Goal: Task Accomplishment & Management: Manage account settings

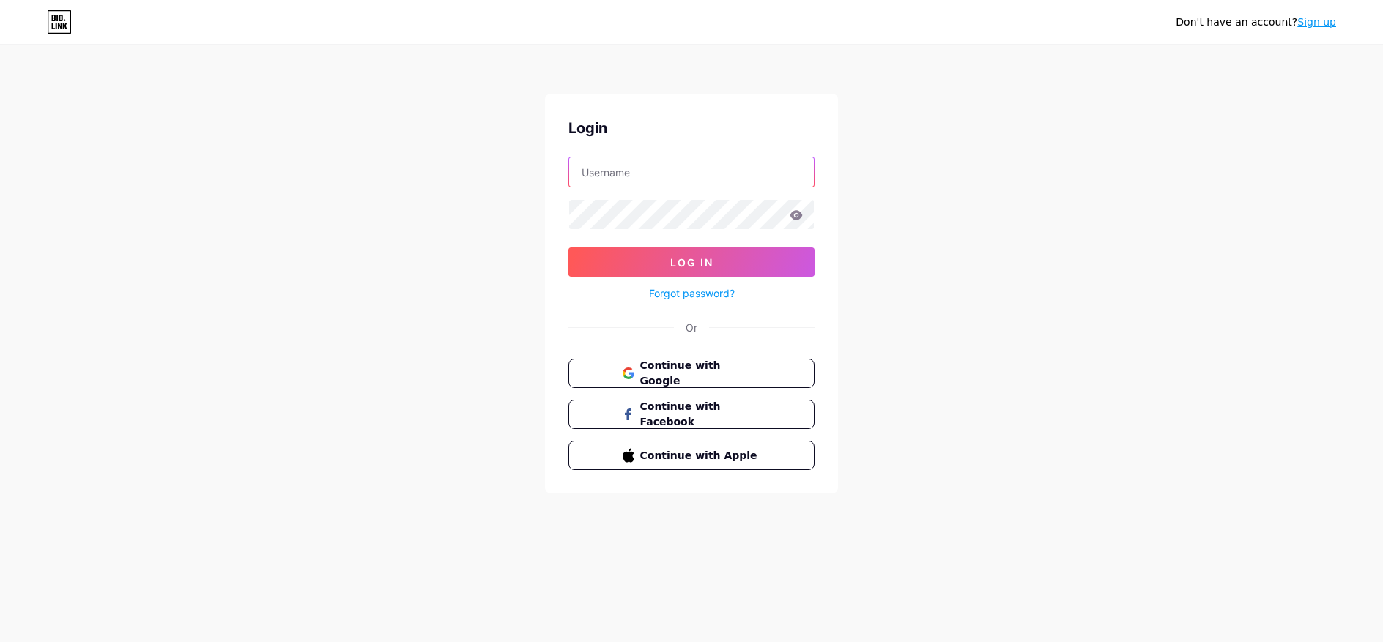
click at [689, 171] on input "text" at bounding box center [691, 172] width 245 height 29
type input "plumbingsanfernandoca"
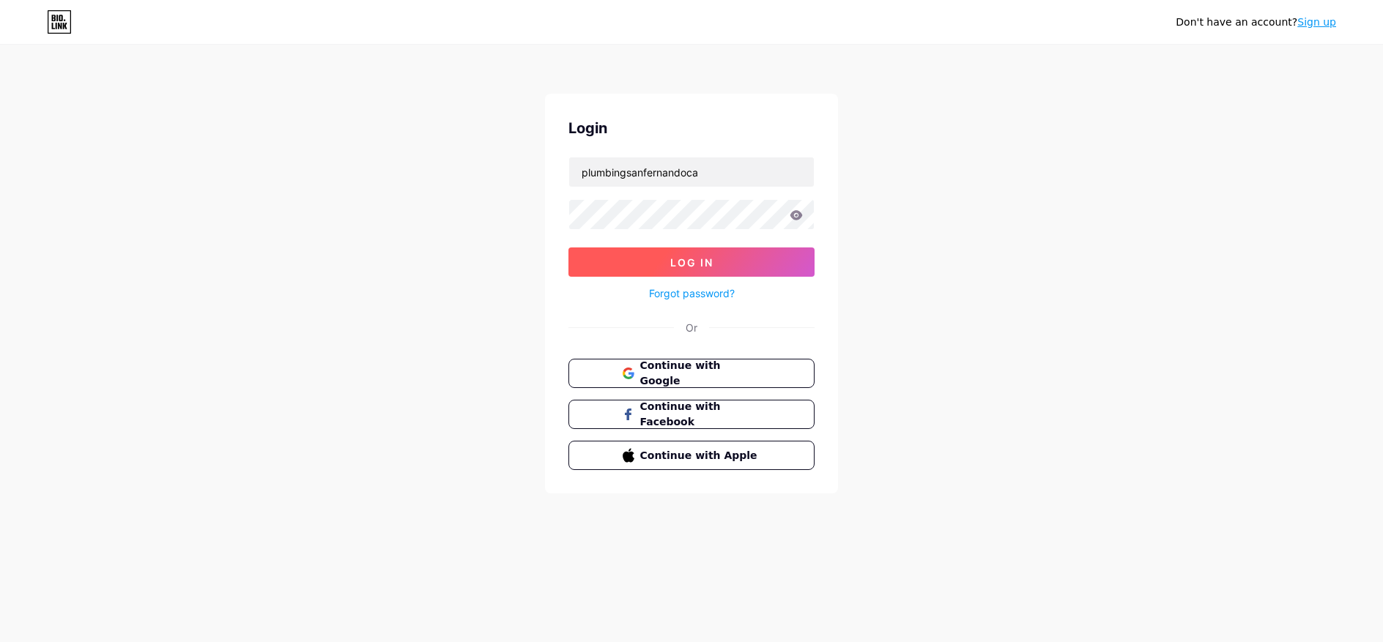
click at [704, 265] on span "Log In" at bounding box center [691, 262] width 43 height 12
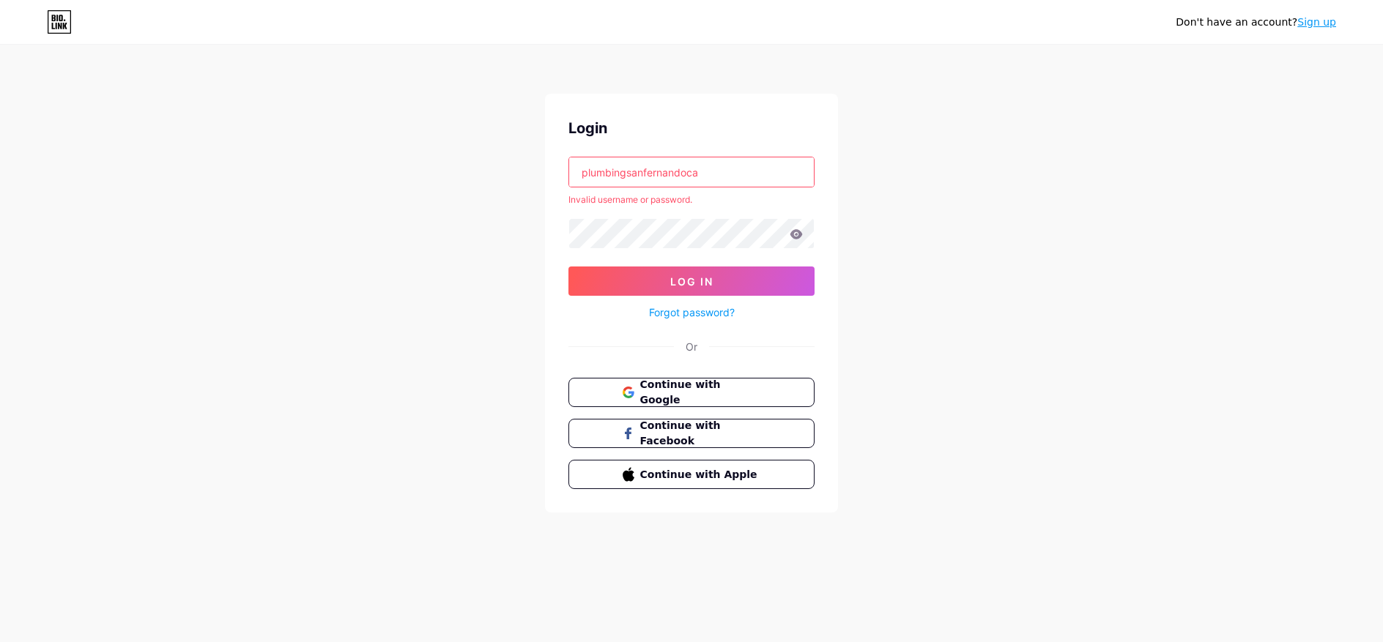
drag, startPoint x: 715, startPoint y: 172, endPoint x: 414, endPoint y: 150, distance: 301.9
click at [414, 150] on div "Don't have an account? Sign up Login plumbingsanfernandoca Invalid username or …" at bounding box center [691, 280] width 1383 height 560
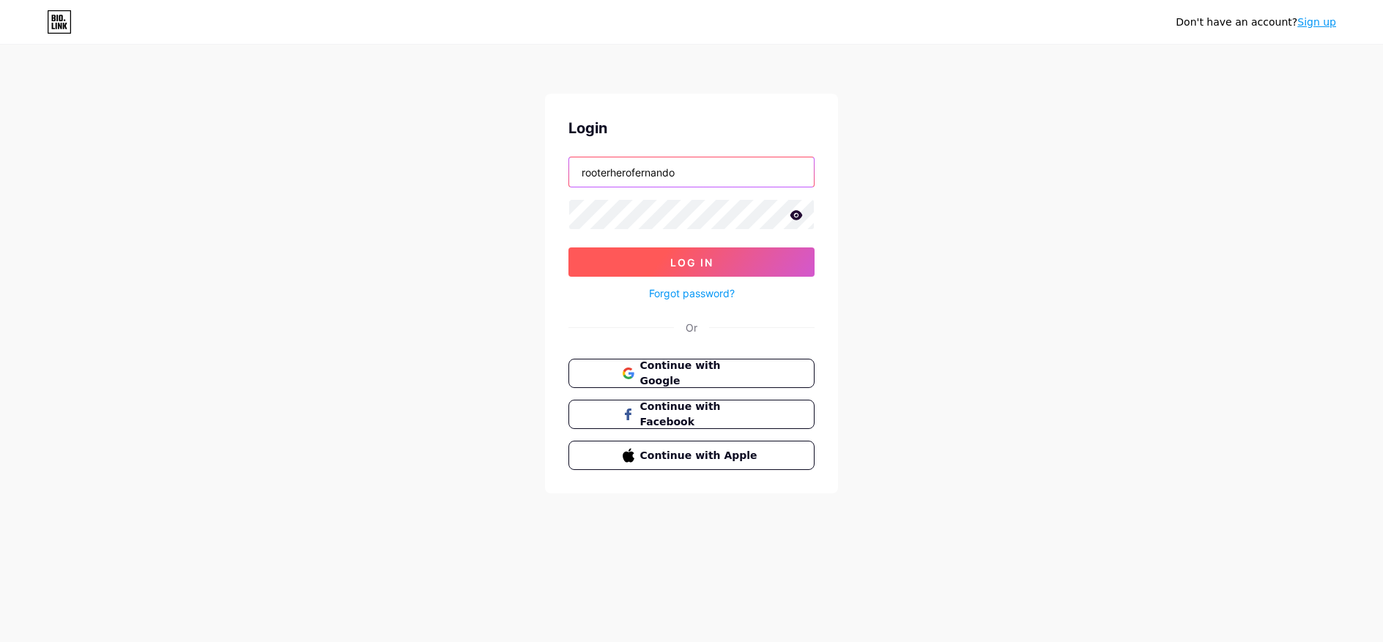
type input "rooterherofernando"
click at [740, 270] on button "Log In" at bounding box center [692, 262] width 246 height 29
click at [675, 172] on input "text" at bounding box center [691, 172] width 245 height 29
click at [632, 271] on button "Log In" at bounding box center [692, 262] width 246 height 29
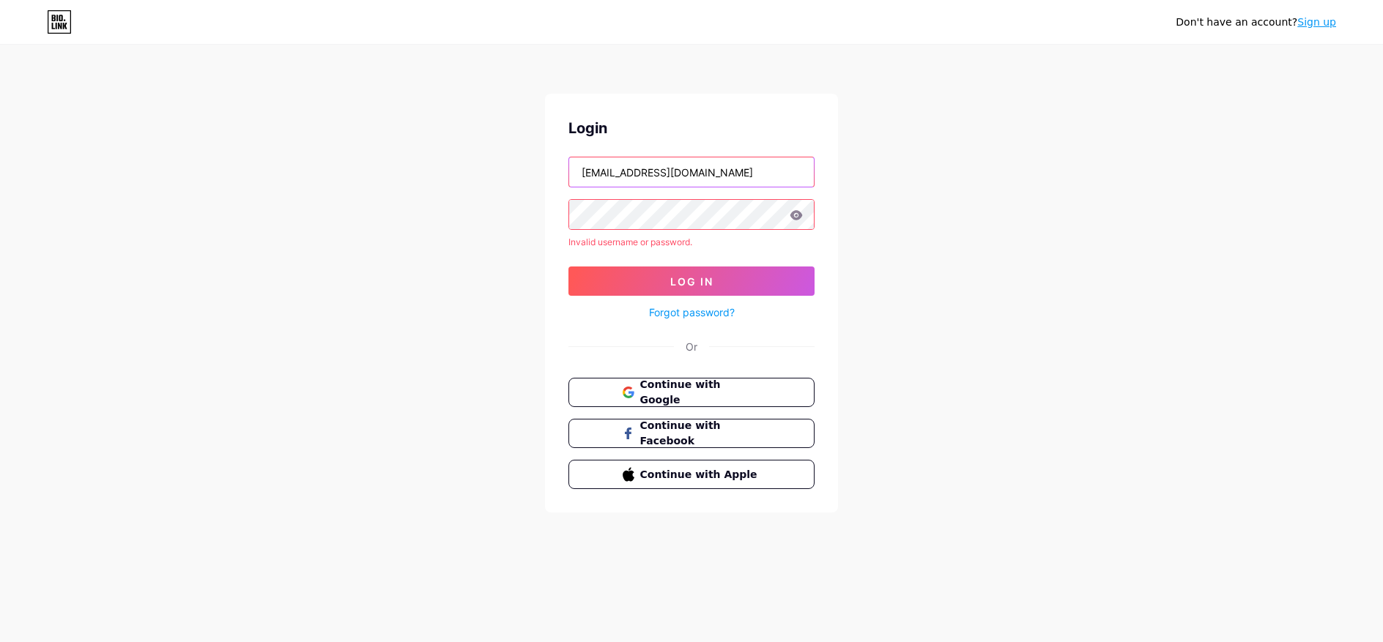
drag, startPoint x: 681, startPoint y: 170, endPoint x: 844, endPoint y: 186, distance: 164.2
click at [844, 186] on div "Don't have an account? Sign up Login rooterheroplumbingsanfernando@gmail.com In…" at bounding box center [691, 280] width 1383 height 560
type input "rooterheroplumbing"
click at [777, 281] on button "Log In" at bounding box center [692, 281] width 246 height 29
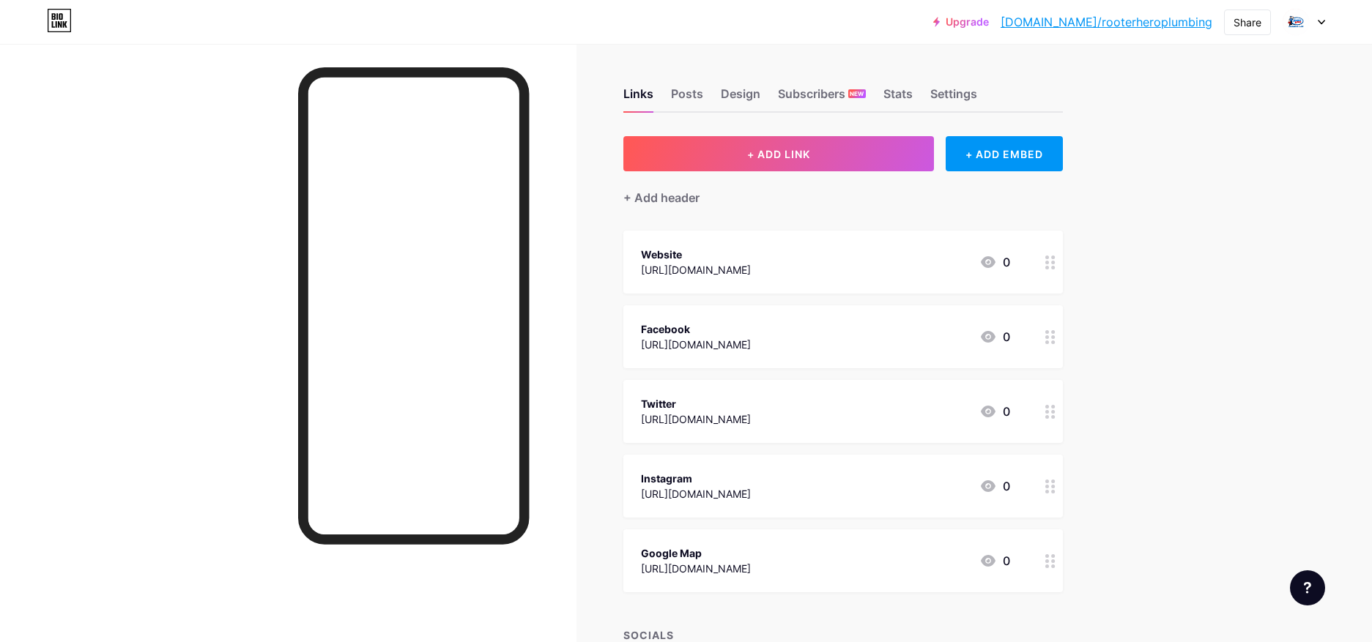
click at [1316, 18] on div at bounding box center [1304, 22] width 42 height 26
click at [1184, 267] on div "Upgrade bio.link/rooter... bio.link/rooterheroplumbing Share Switch accounts Ro…" at bounding box center [686, 381] width 1372 height 763
click at [785, 162] on button "+ ADD LINK" at bounding box center [778, 153] width 311 height 35
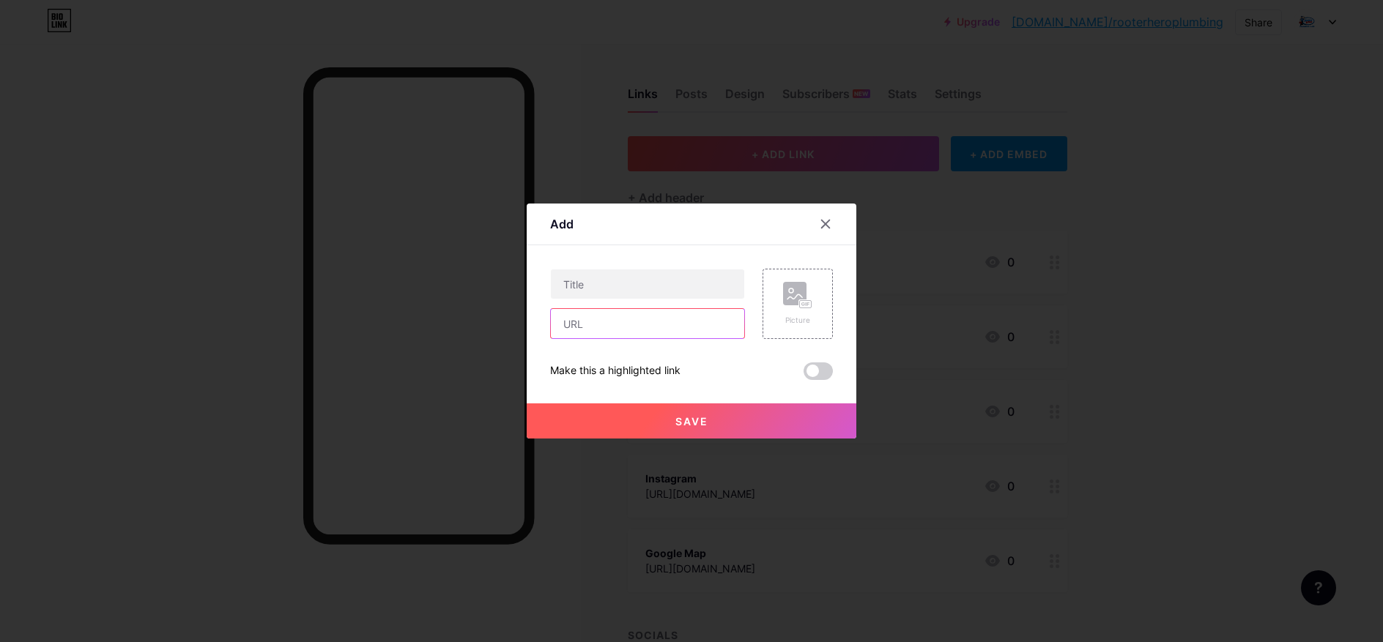
click at [618, 326] on input "text" at bounding box center [647, 323] width 193 height 29
paste input "https://rooterherosanfernando.hashnode.dev/5-hvac-issues-you-can-fix-yourself-a…"
type input "https://rooterherosanfernando.hashnode.dev/5-hvac-issues-you-can-fix-yourself-a…"
click at [811, 370] on span at bounding box center [818, 372] width 29 height 18
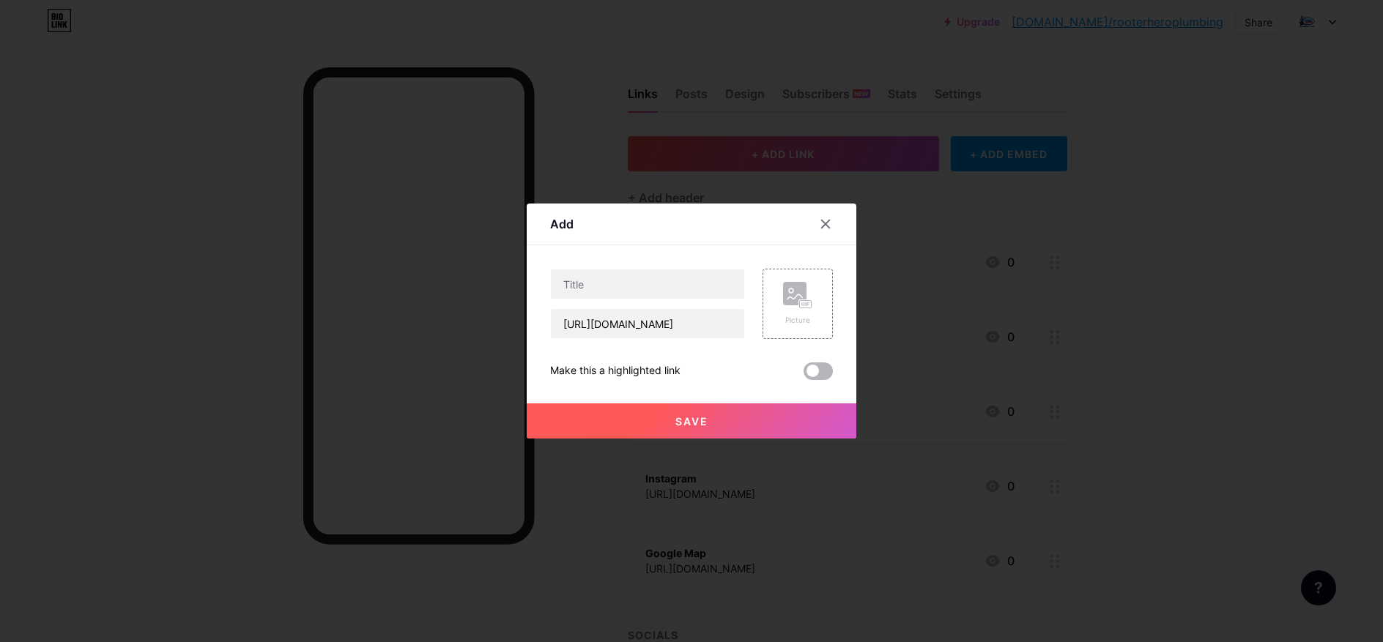
click at [804, 375] on input "checkbox" at bounding box center [804, 375] width 0 height 0
click at [610, 286] on input "text" at bounding box center [647, 284] width 193 height 29
paste input "5 HVAC Issues You Can Fix Yourself (and When to Call an Expert)"
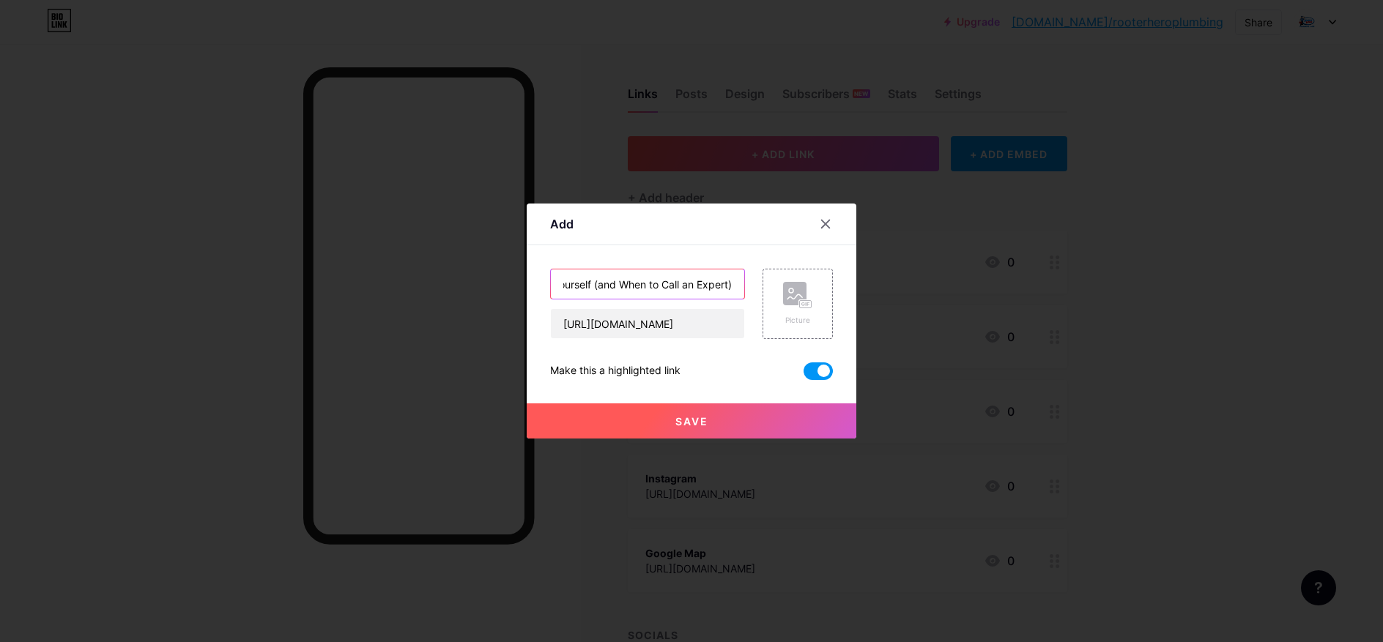
type input "5 HVAC Issues You Can Fix Yourself (and When to Call an Expert)"
click at [675, 422] on span "Save" at bounding box center [691, 421] width 33 height 12
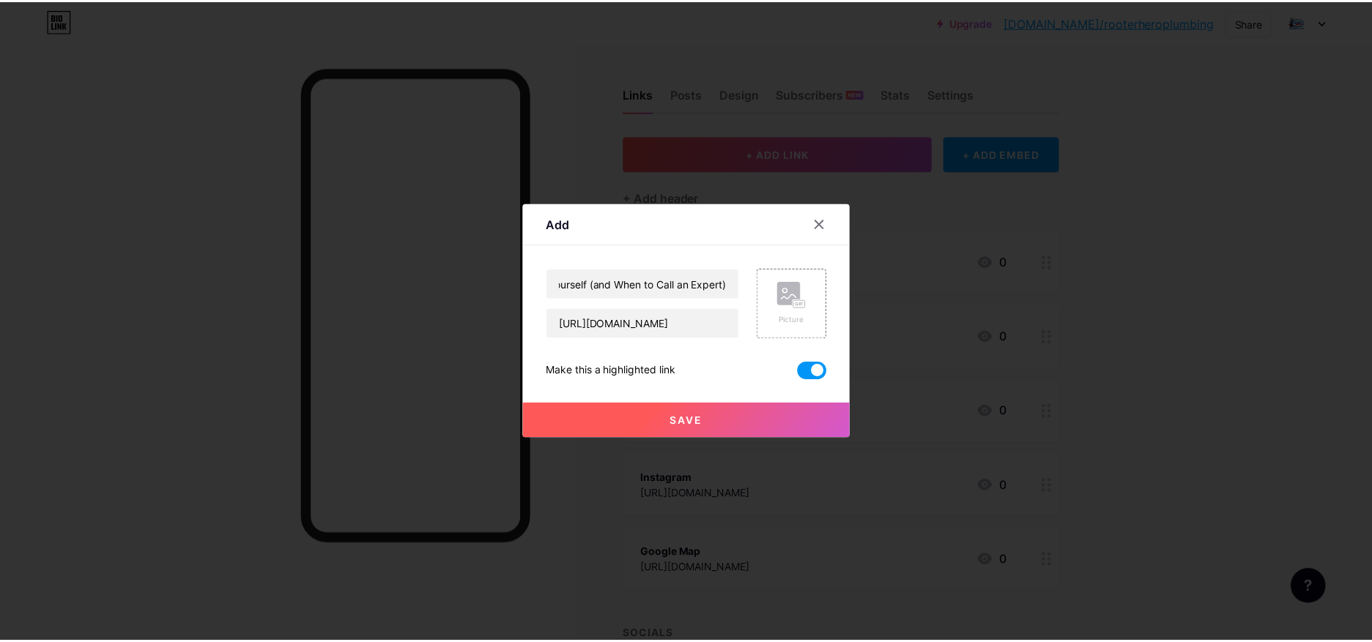
scroll to position [0, 0]
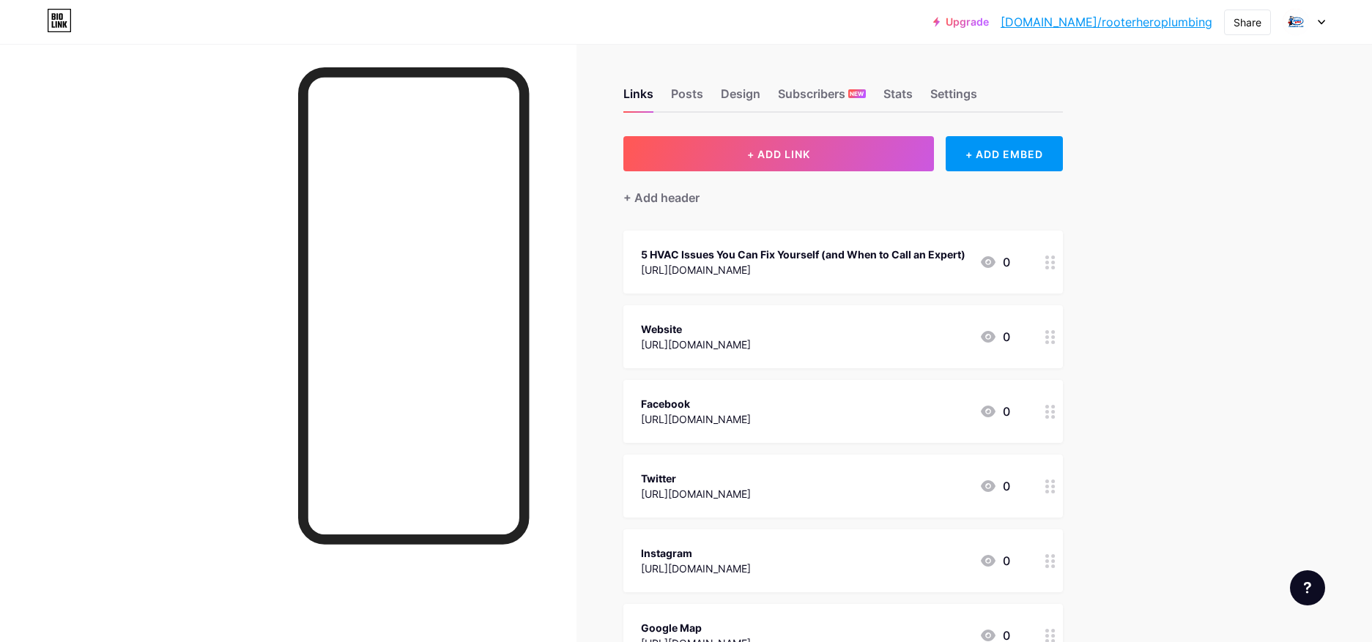
click at [946, 262] on div "https://rooterherosanfernando.hashnode.dev/5-hvac-issues-you-can-fix-yourself-a…" at bounding box center [803, 269] width 325 height 15
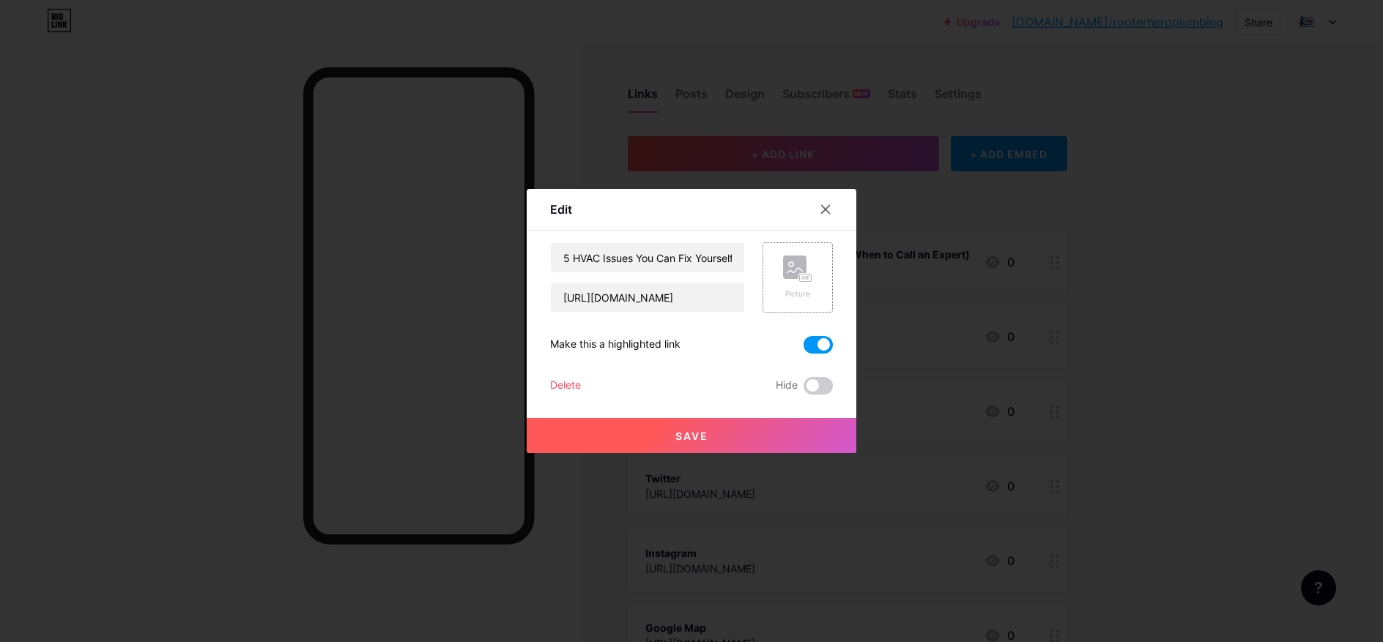
click at [783, 270] on rect at bounding box center [794, 267] width 23 height 23
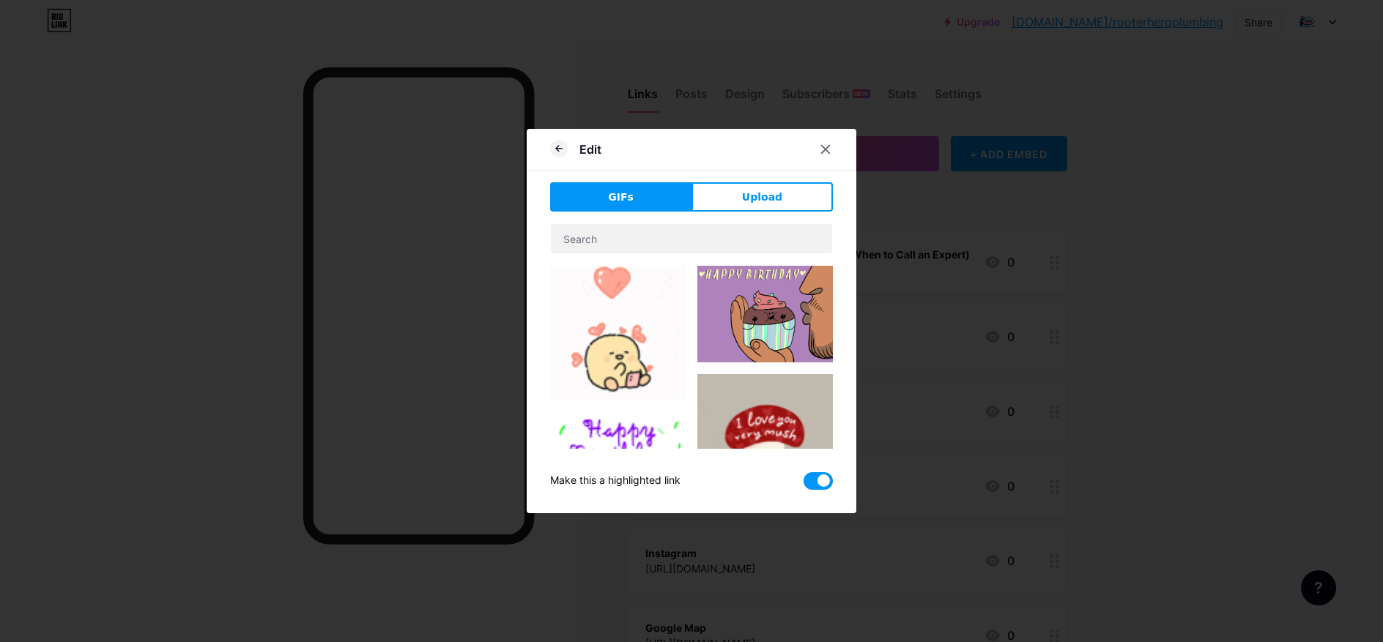
drag, startPoint x: 799, startPoint y: 195, endPoint x: 718, endPoint y: 246, distance: 95.5
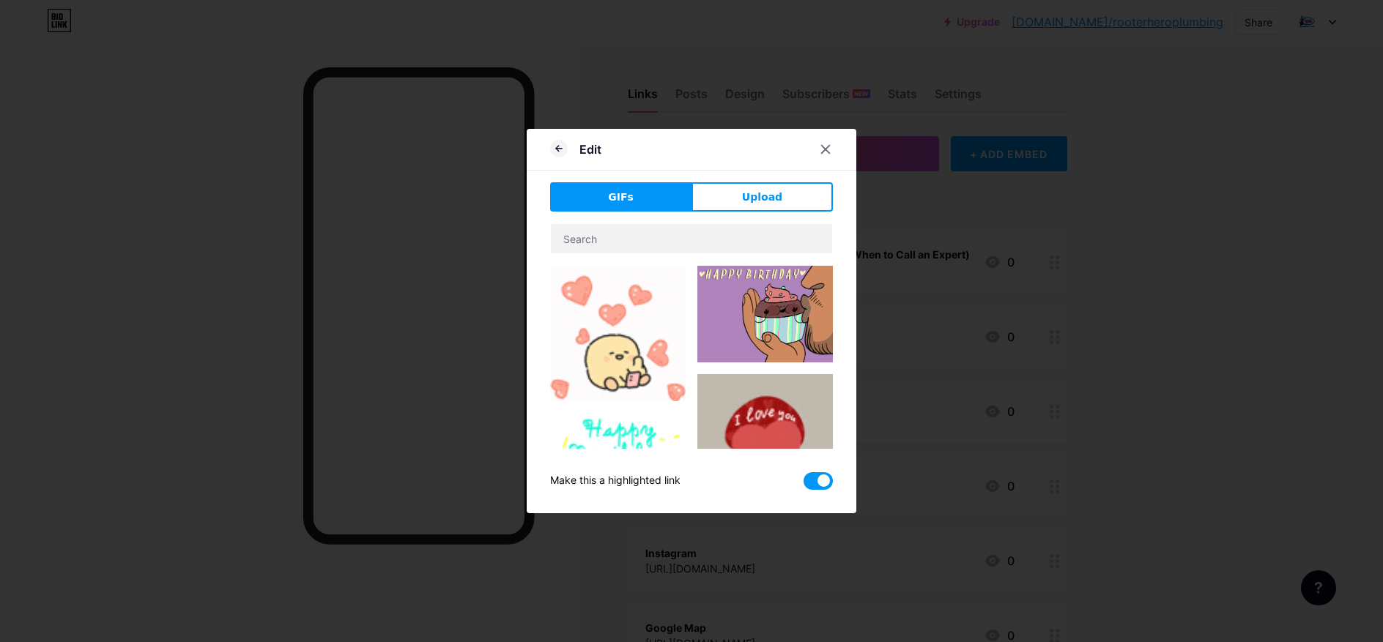
click at [796, 194] on button "Upload" at bounding box center [762, 196] width 141 height 29
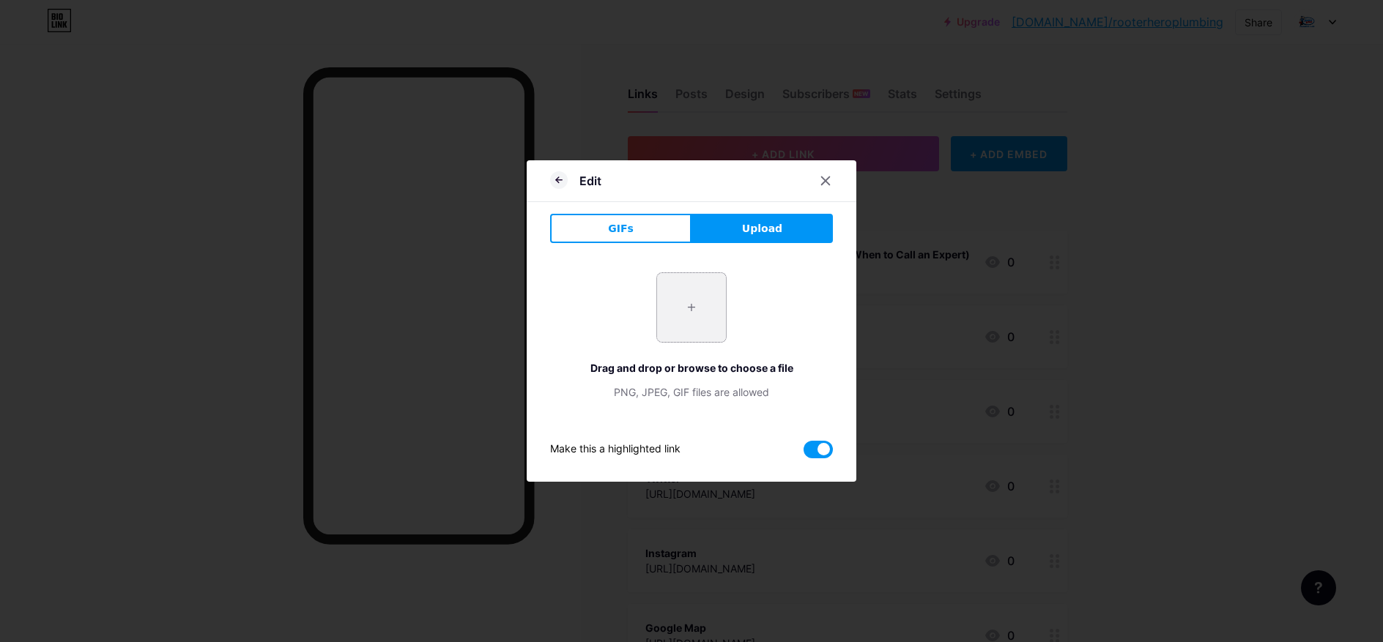
click at [705, 300] on input "file" at bounding box center [691, 307] width 69 height 69
type input "C:\fakepath\Santa Clarita.jpg"
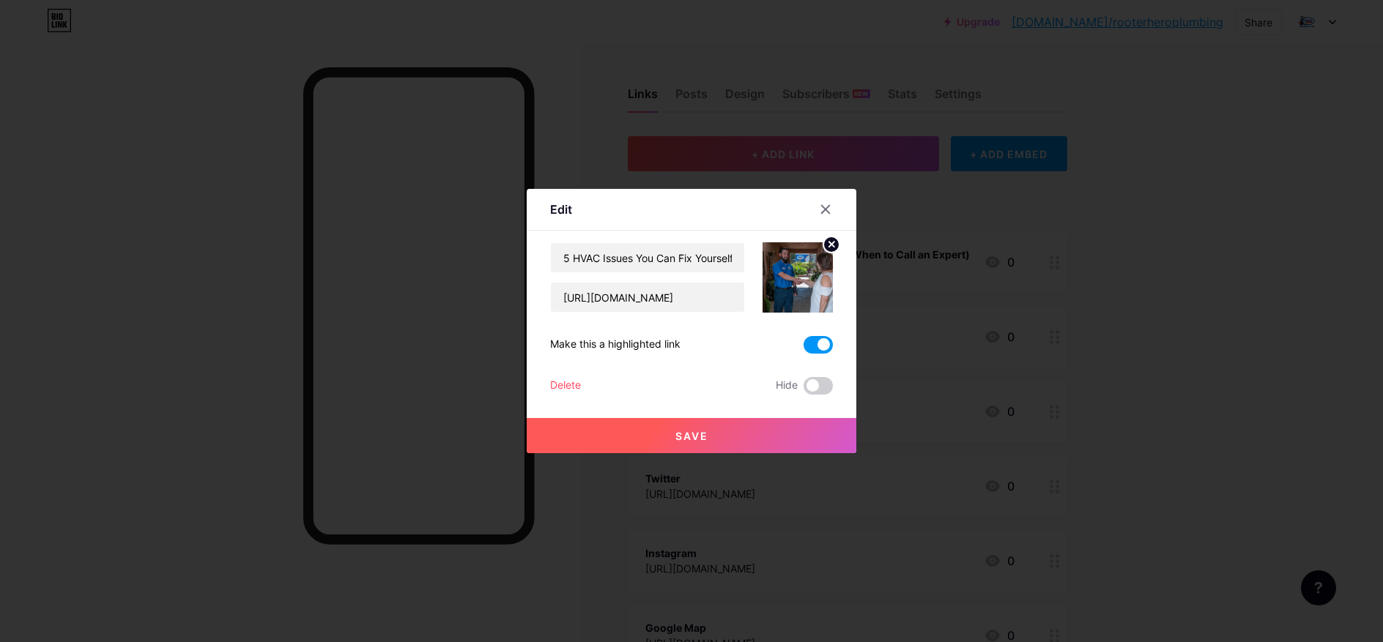
click at [753, 436] on button "Save" at bounding box center [692, 435] width 330 height 35
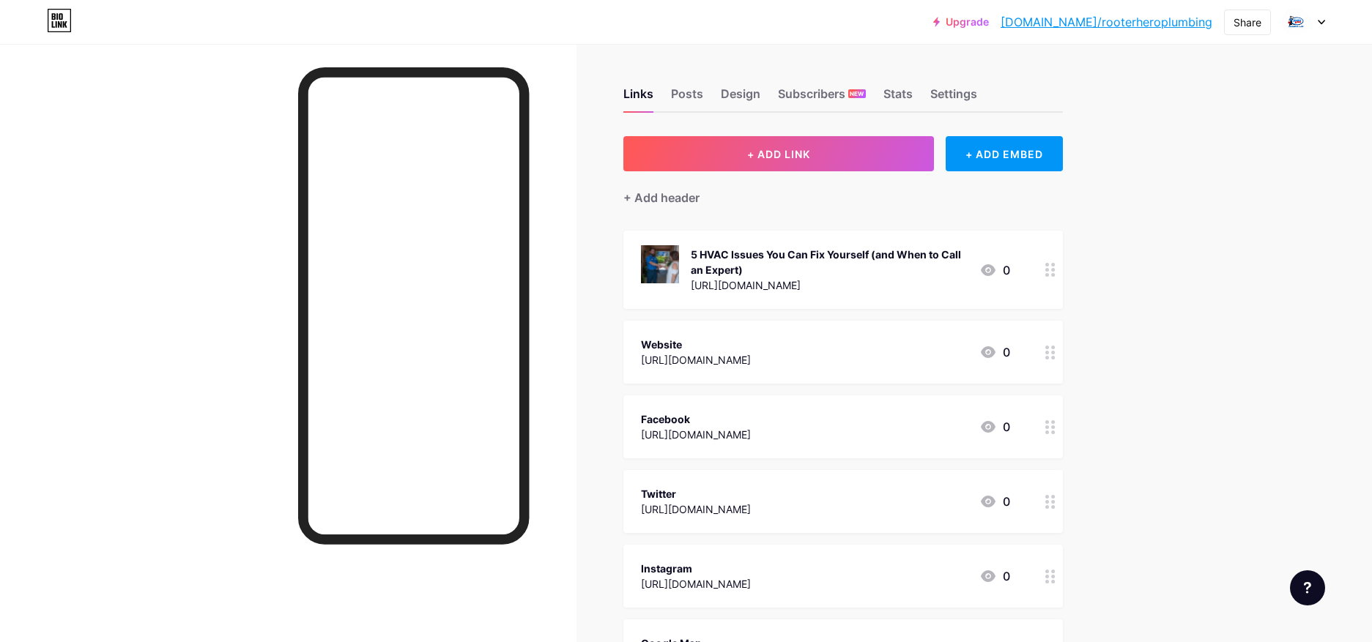
scroll to position [88, 0]
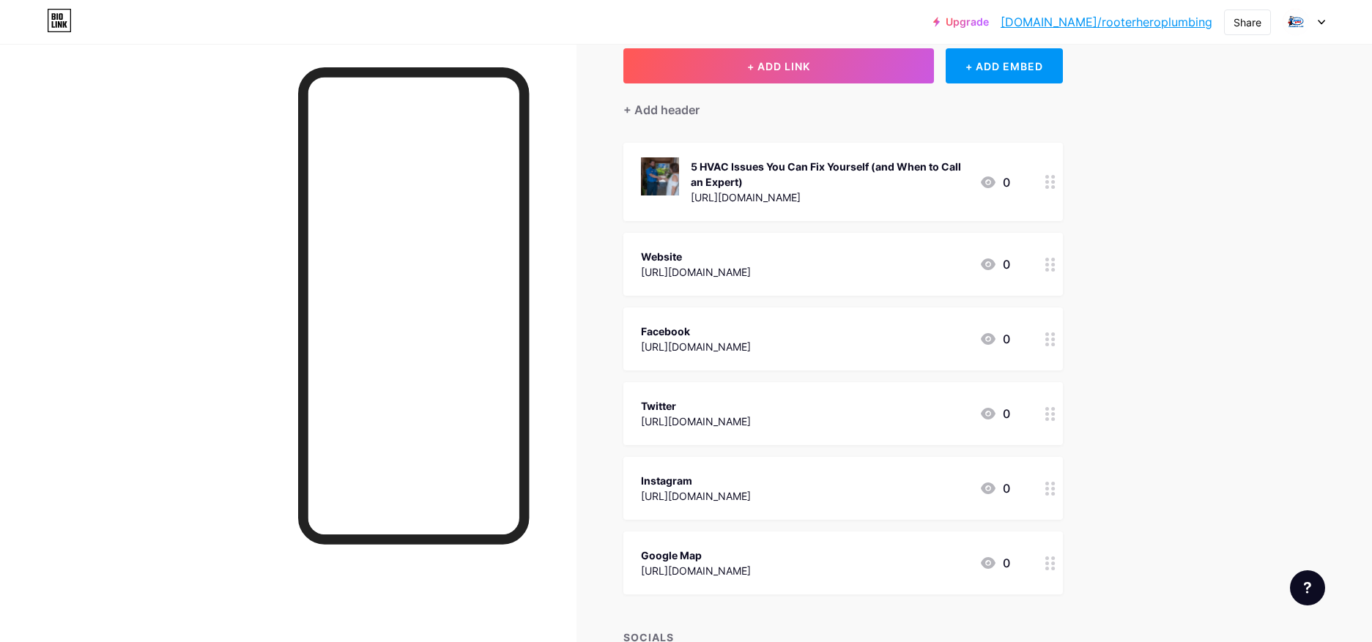
click at [993, 183] on icon at bounding box center [988, 183] width 18 height 18
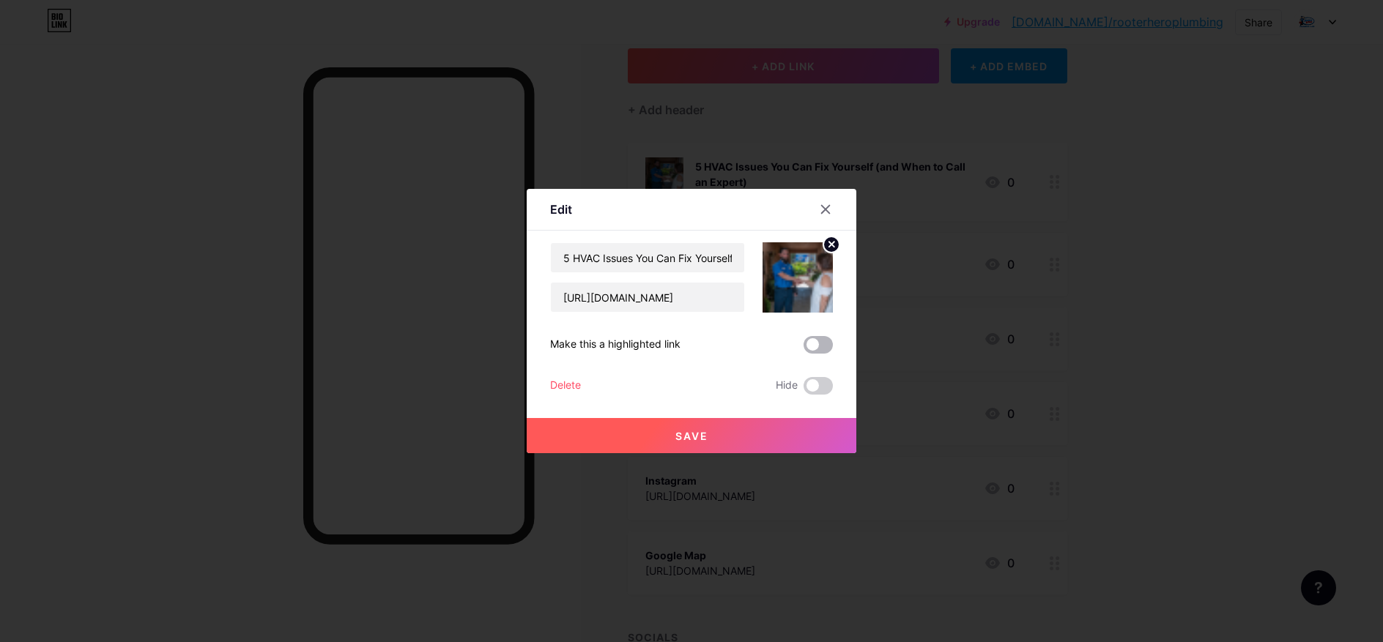
click at [819, 344] on span at bounding box center [818, 345] width 29 height 18
click at [804, 349] on input "checkbox" at bounding box center [804, 349] width 0 height 0
click at [661, 441] on button "Save" at bounding box center [692, 435] width 330 height 35
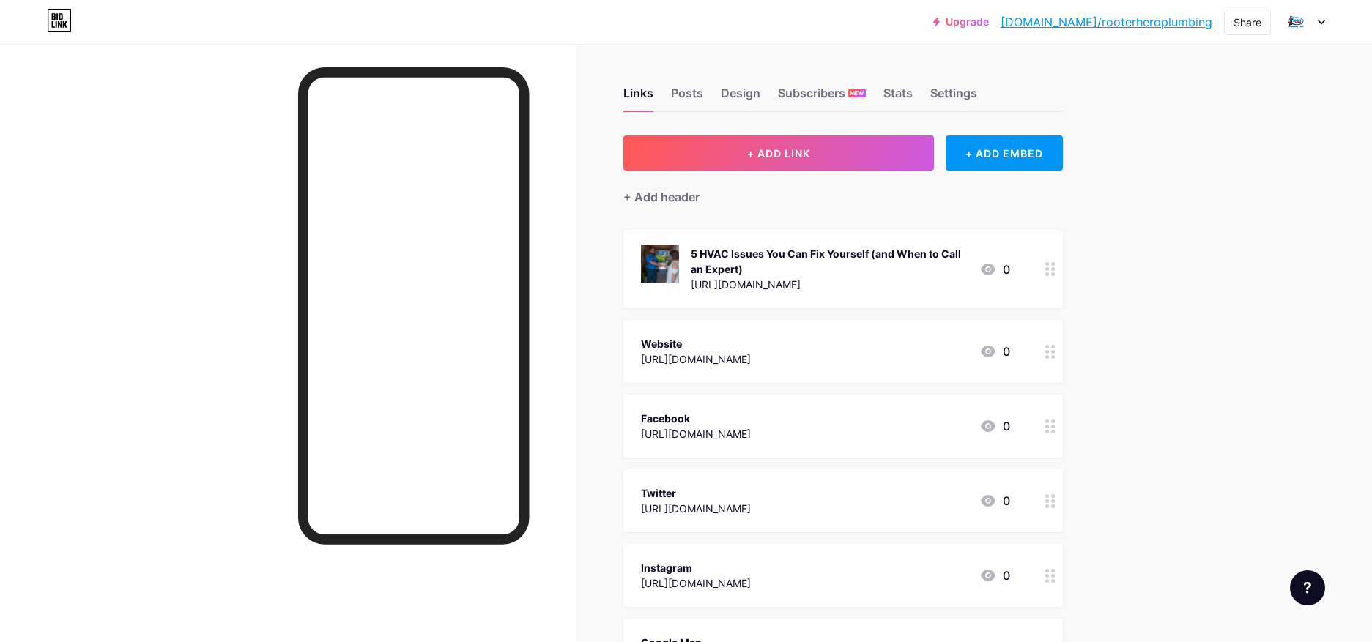
scroll to position [0, 0]
click at [1253, 20] on div "Share" at bounding box center [1248, 22] width 28 height 15
click at [1116, 76] on div "Copy link" at bounding box center [1126, 76] width 54 height 18
click at [1171, 316] on div "Upgrade bio.link/rooter... bio.link/rooterheroplumbing Share Copy link https://…" at bounding box center [686, 426] width 1372 height 853
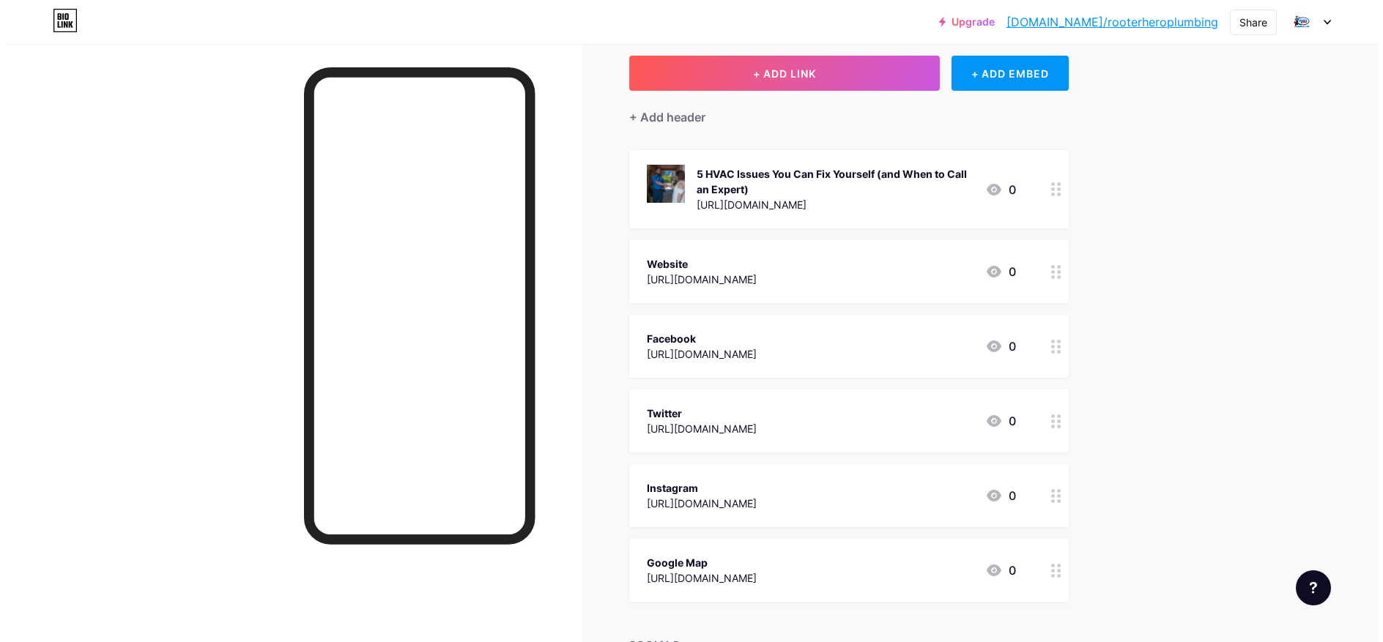
scroll to position [176, 0]
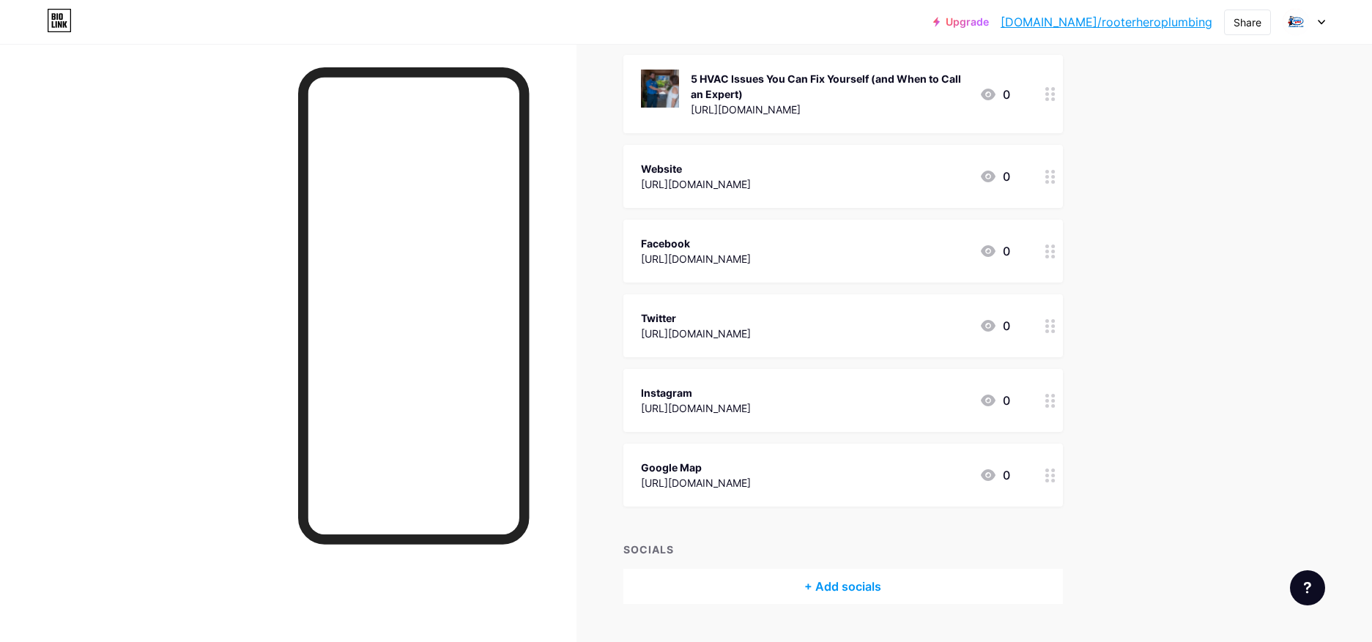
click at [855, 481] on div "Google Map https://g.page/rooter-hero-ventura?share 0" at bounding box center [825, 476] width 369 height 34
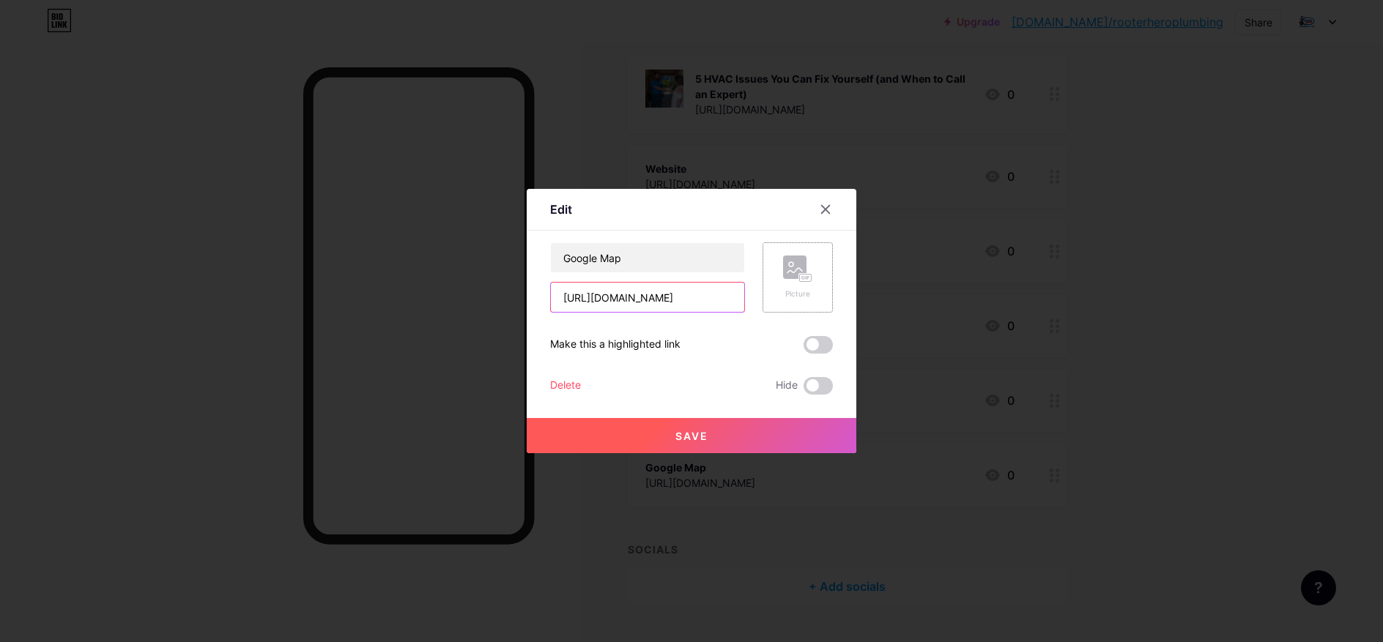
scroll to position [0, 33]
drag, startPoint x: 551, startPoint y: 299, endPoint x: 805, endPoint y: 299, distance: 254.2
click at [805, 299] on div "Google Map https://g.page/rooter-hero-ventura?share Picture" at bounding box center [691, 277] width 283 height 70
paste input "maps.app.goo.gl/intaCHsPGYfwX9iQ8"
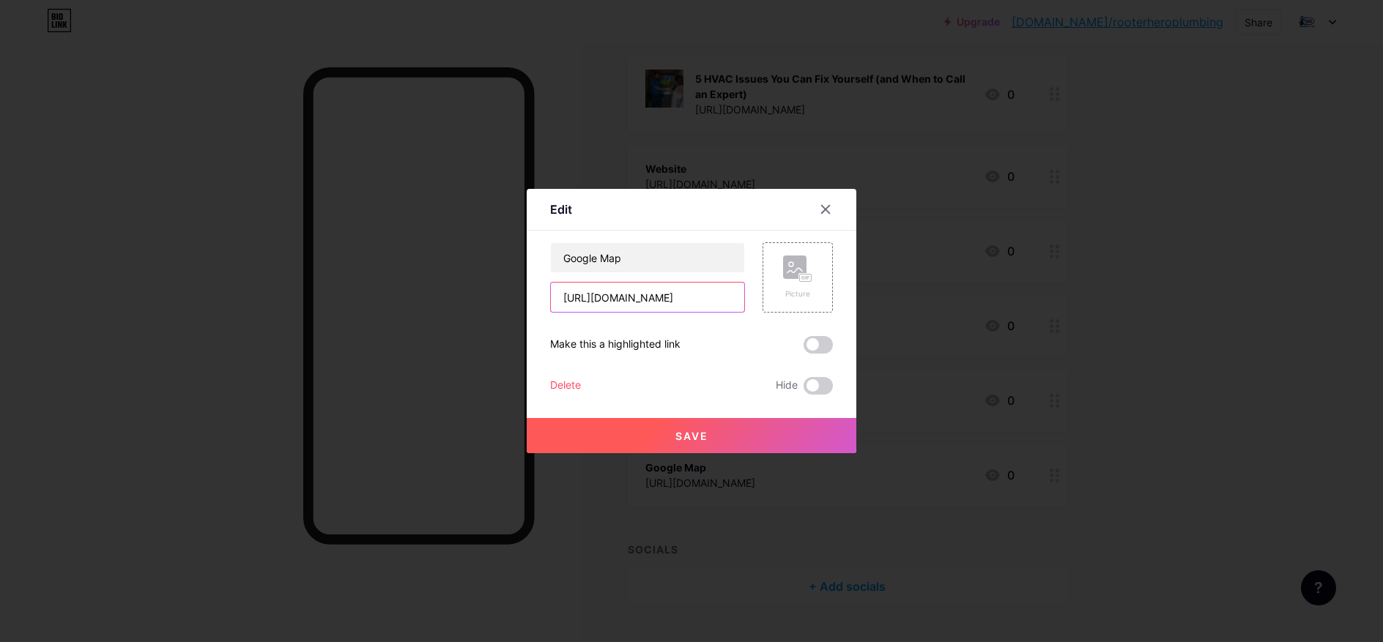
type input "https://maps.app.goo.gl/intaCHsPGYfwX9iQ8"
click at [687, 436] on span "Save" at bounding box center [691, 436] width 33 height 12
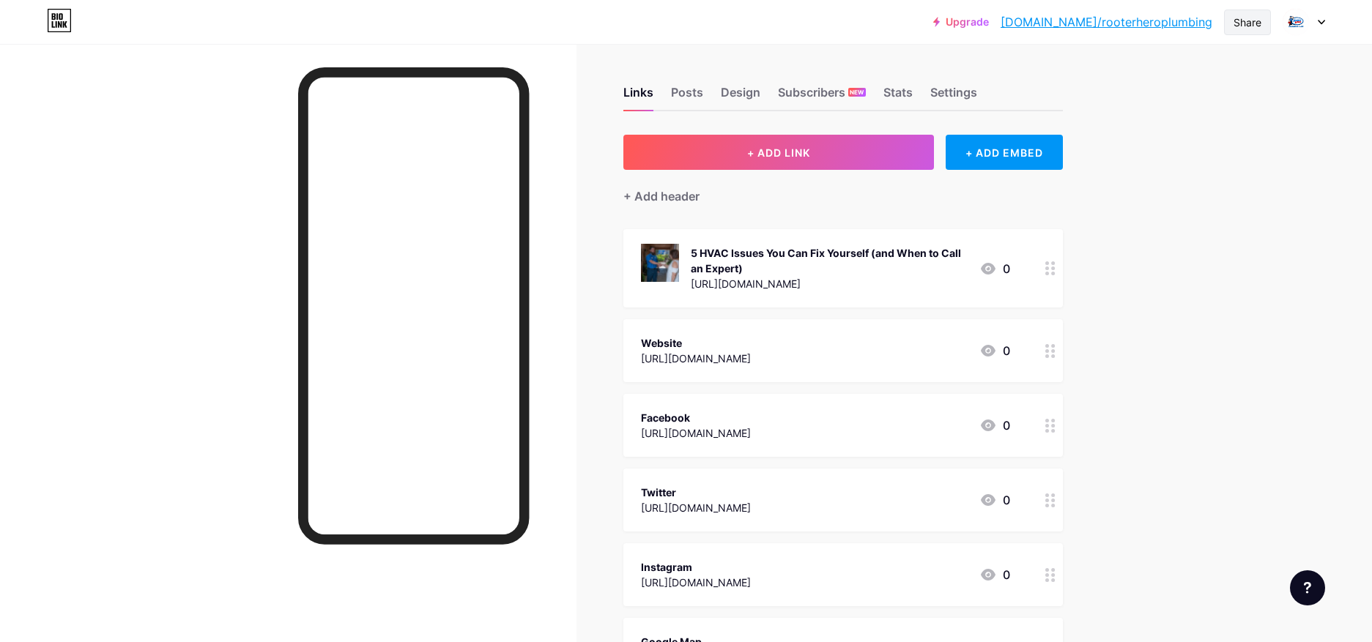
scroll to position [0, 0]
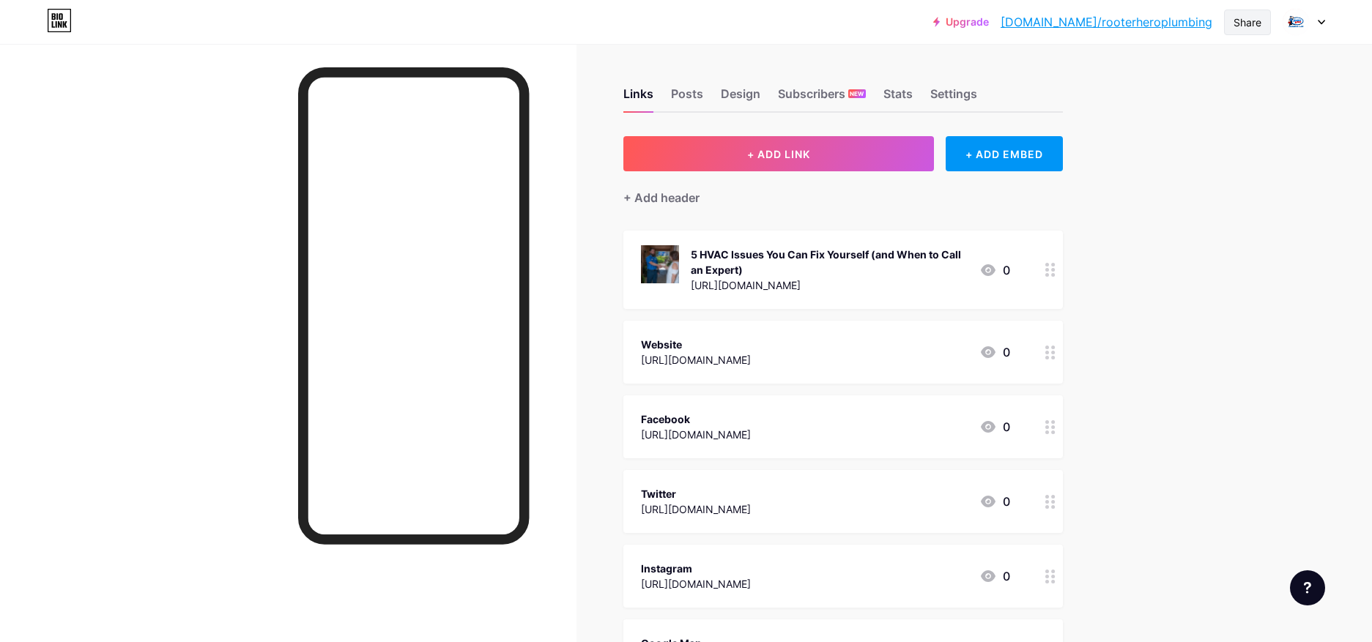
click at [1247, 23] on div "Share" at bounding box center [1248, 22] width 28 height 15
click at [1140, 71] on div "Copy link" at bounding box center [1126, 76] width 54 height 18
